Goal: Task Accomplishment & Management: Manage account settings

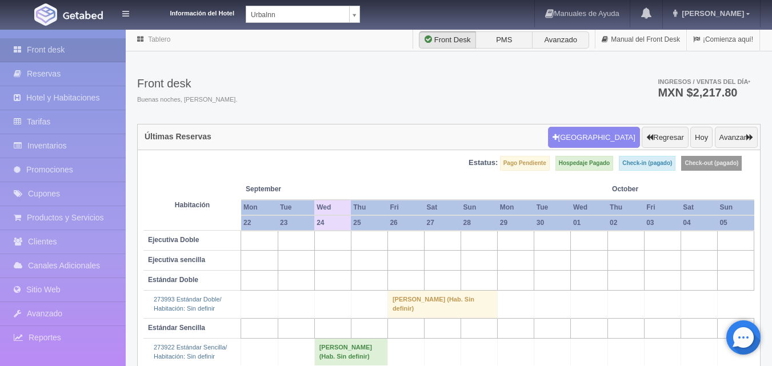
click at [354, 29] on body "Información del Hotel [GEOGRAPHIC_DATA] Manuales de Ayuda Actualizaciones recie…" at bounding box center [386, 213] width 772 height 369
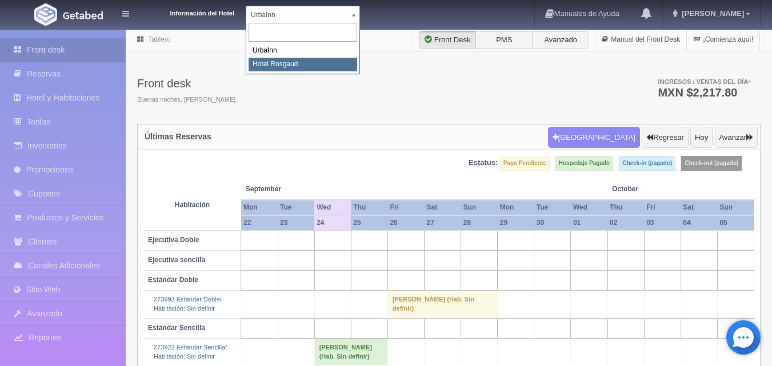
select select "561"
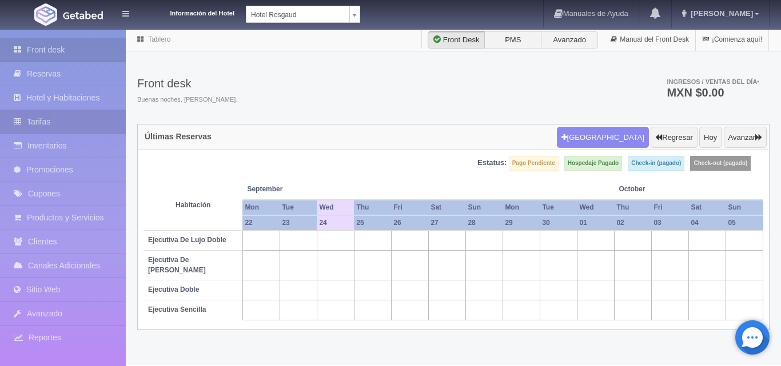
click at [67, 118] on link "Tarifas" at bounding box center [63, 121] width 126 height 23
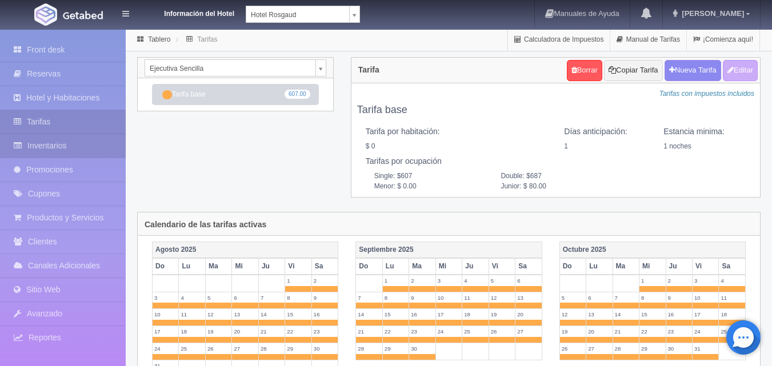
click at [70, 146] on link "Inventarios" at bounding box center [63, 145] width 126 height 23
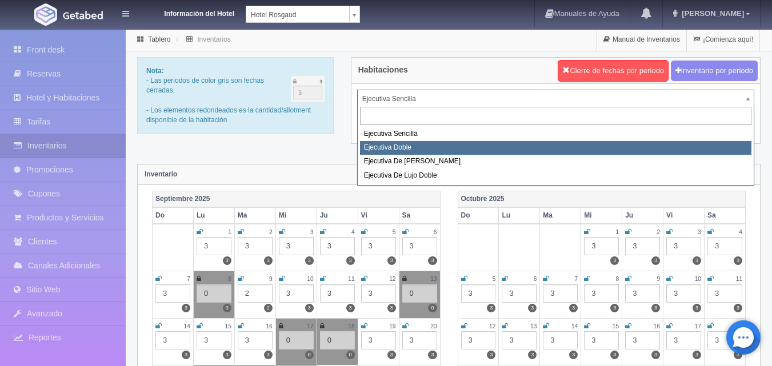
select select "1750"
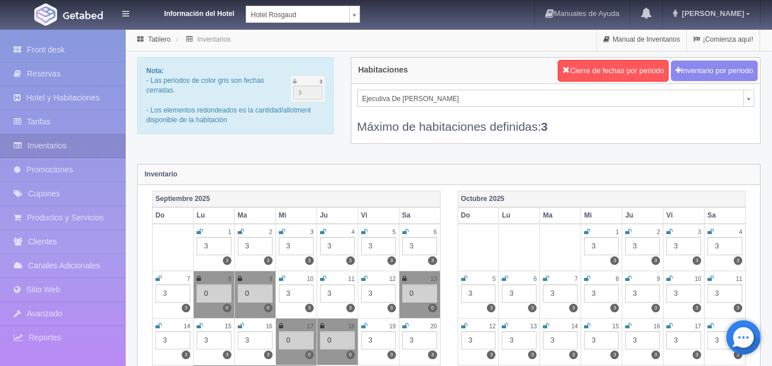
select select "1817"
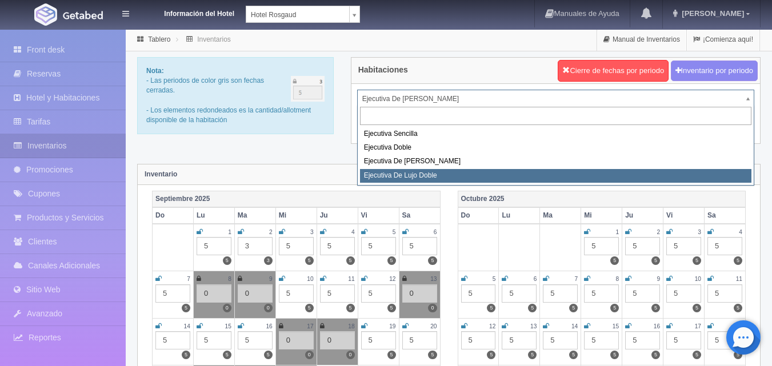
select select "1845"
